Goal: Entertainment & Leisure: Consume media (video, audio)

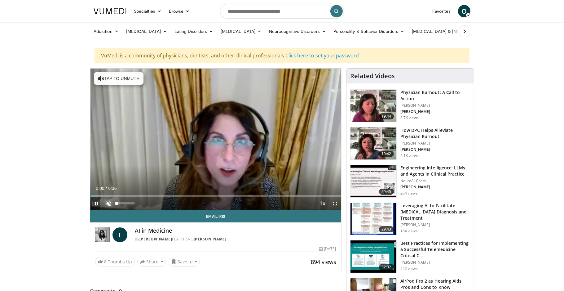
click at [108, 205] on span "Video Player" at bounding box center [109, 203] width 12 height 12
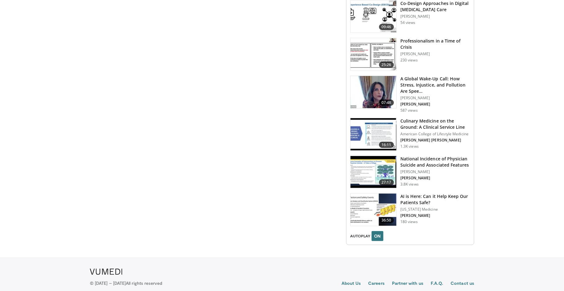
scroll to position [805, 0]
